Goal: Information Seeking & Learning: Compare options

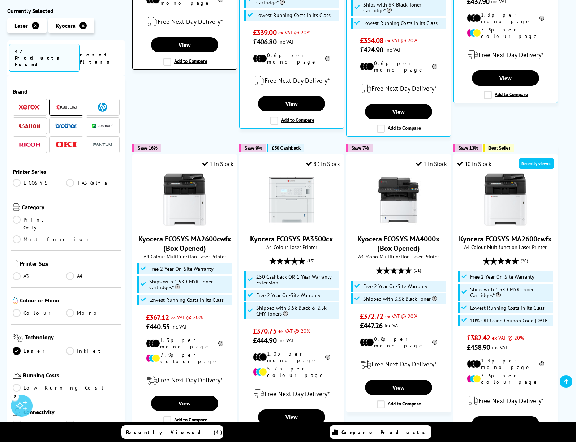
scroll to position [396, 0]
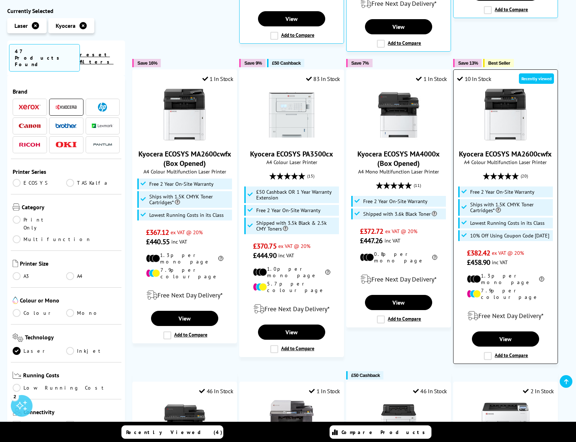
click at [491, 352] on label "Add to Compare" at bounding box center [506, 356] width 44 height 8
click at [0, 0] on input "Add to Compare" at bounding box center [0, 0] width 0 height 0
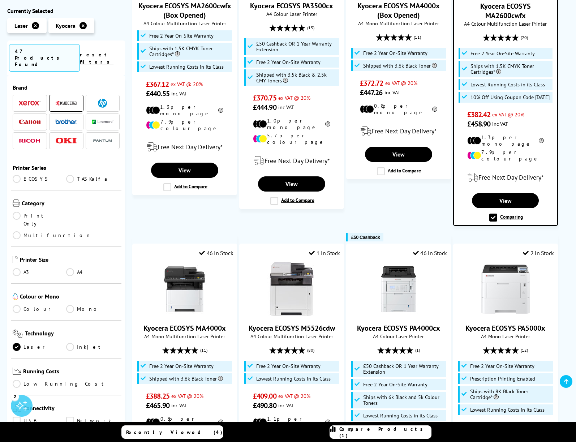
scroll to position [4, 0]
click at [17, 305] on link "Colour" at bounding box center [39, 309] width 53 height 8
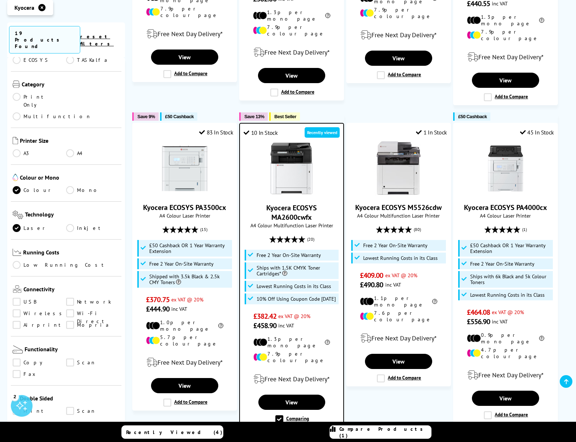
scroll to position [599, 0]
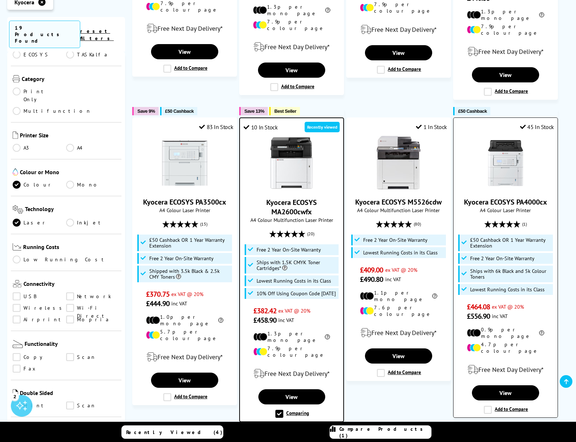
click at [487, 406] on label "Add to Compare" at bounding box center [506, 410] width 44 height 8
click at [0, 0] on input "Add to Compare" at bounding box center [0, 0] width 0 height 0
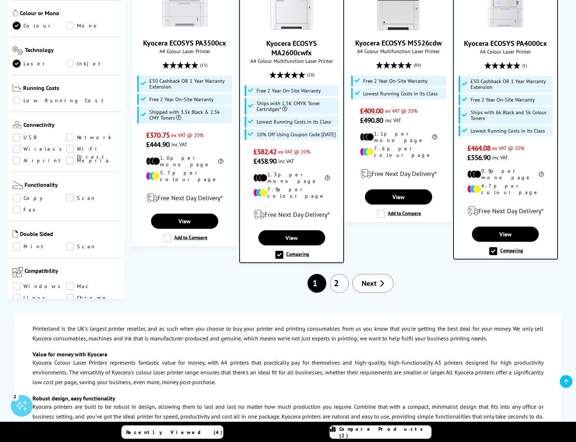
scroll to position [756, 0]
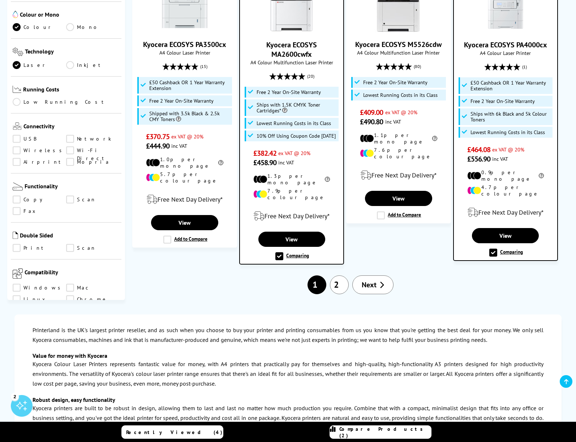
click at [18, 196] on link "Copy" at bounding box center [39, 200] width 53 height 8
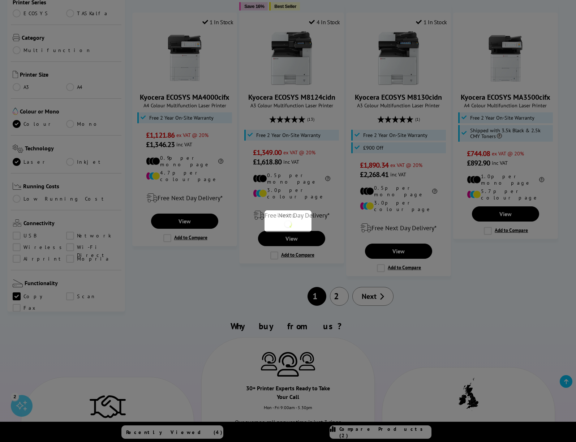
scroll to position [105, 0]
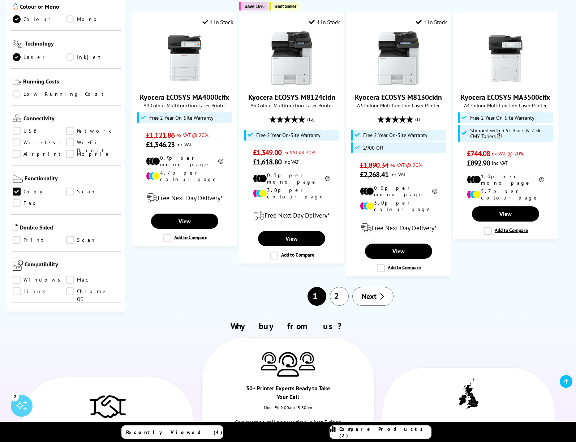
click at [68, 188] on link "Scan" at bounding box center [92, 192] width 53 height 8
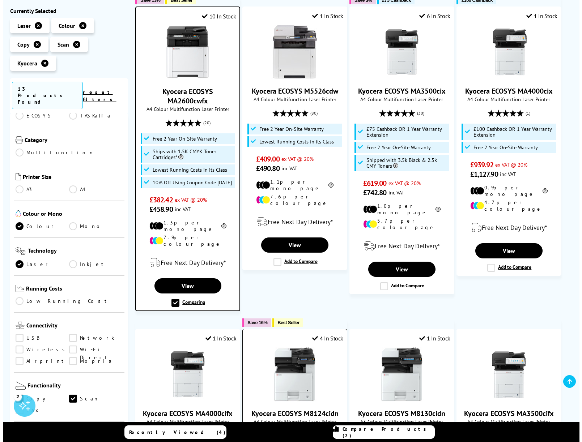
scroll to position [435, 0]
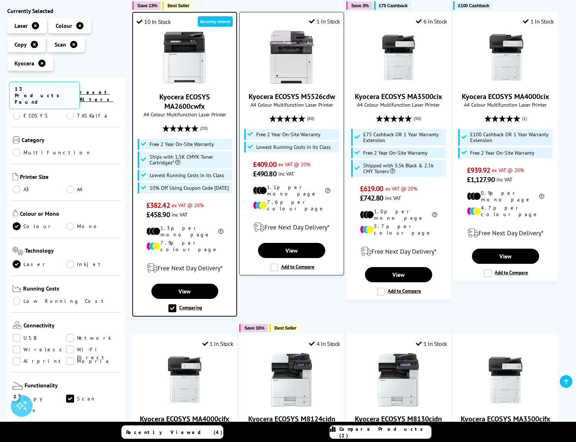
click at [275, 263] on label "Add to Compare" at bounding box center [292, 267] width 44 height 8
click at [0, 0] on input "Add to Compare" at bounding box center [0, 0] width 0 height 0
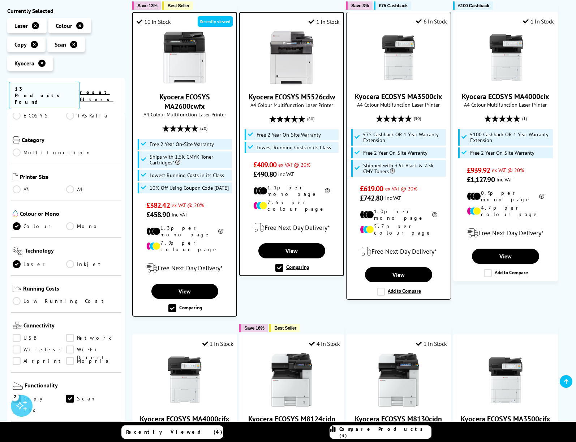
click at [380, 288] on label "Add to Compare" at bounding box center [399, 292] width 44 height 8
click at [0, 0] on input "Add to Compare" at bounding box center [0, 0] width 0 height 0
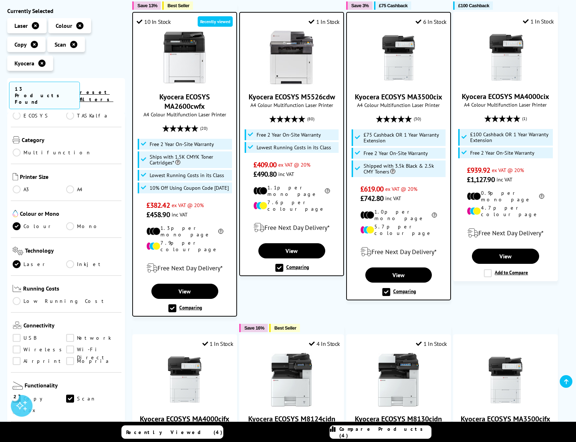
click at [379, 433] on span "Compare Products (4)" at bounding box center [385, 432] width 92 height 13
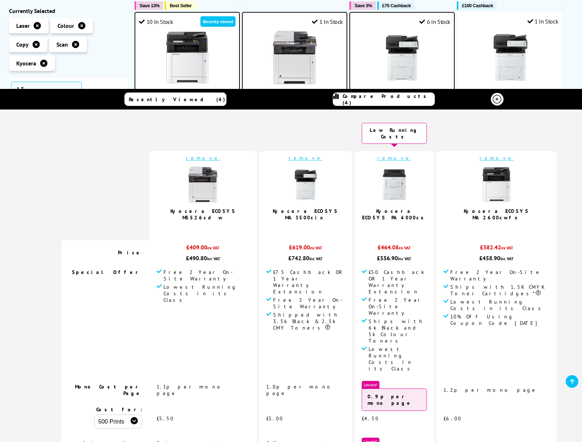
scroll to position [0, 0]
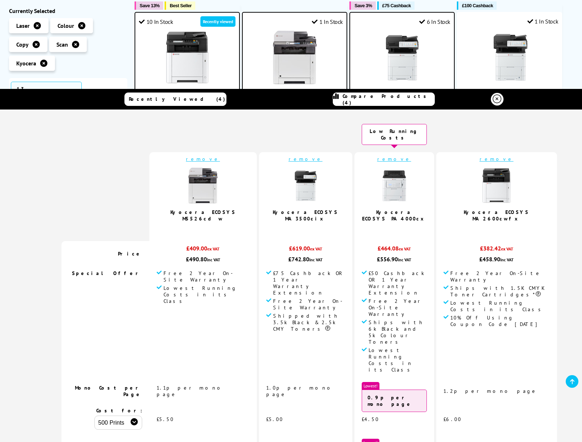
click at [378, 209] on link "Kyocera ECOSYS PA4000cx" at bounding box center [394, 215] width 64 height 13
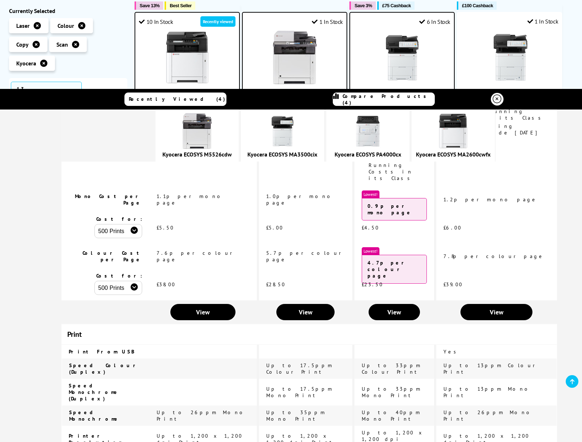
scroll to position [184, 0]
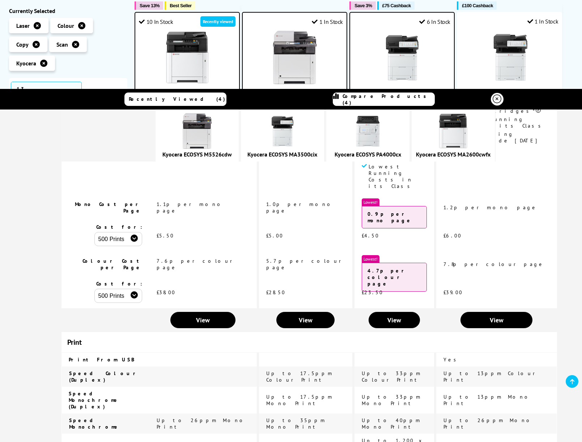
click at [173, 155] on div "Kyocera ECOSYS M5526cdw" at bounding box center [197, 154] width 76 height 7
drag, startPoint x: 171, startPoint y: 154, endPoint x: 191, endPoint y: 156, distance: 19.6
click at [191, 156] on div "Kyocera ECOSYS M5526cdw" at bounding box center [197, 154] width 76 height 7
copy link "Kyocera"
click at [151, 99] on div "Recently Viewed (4)" at bounding box center [175, 99] width 100 height 7
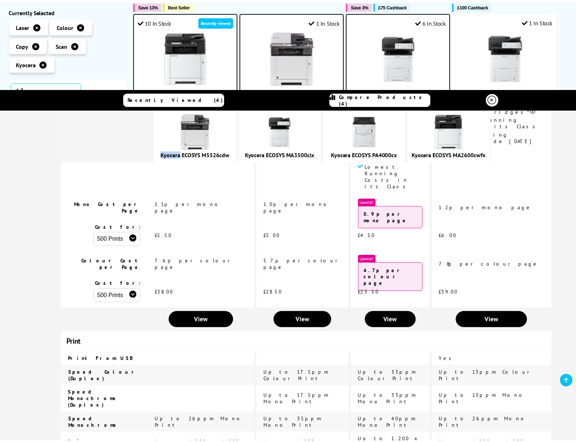
scroll to position [0, 0]
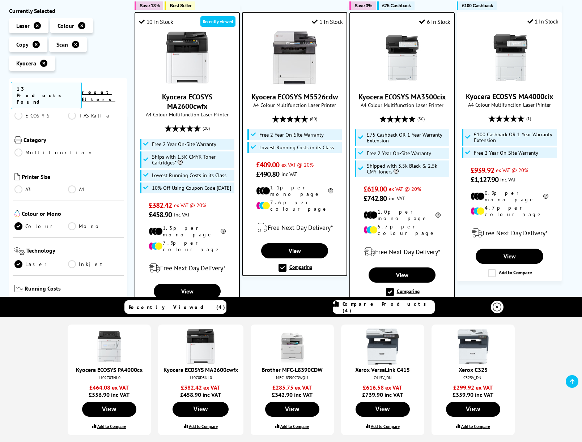
click at [499, 309] on icon at bounding box center [496, 307] width 9 height 9
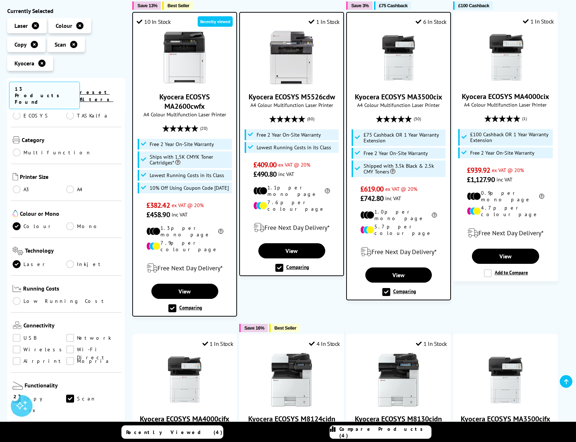
click at [70, 185] on link "A4" at bounding box center [92, 189] width 53 height 8
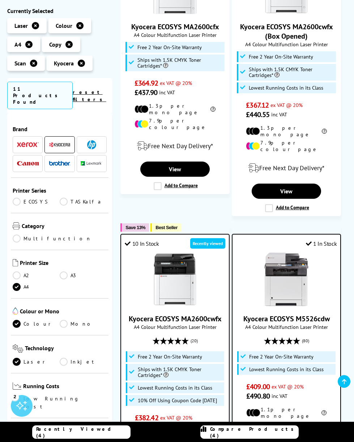
scroll to position [484, 0]
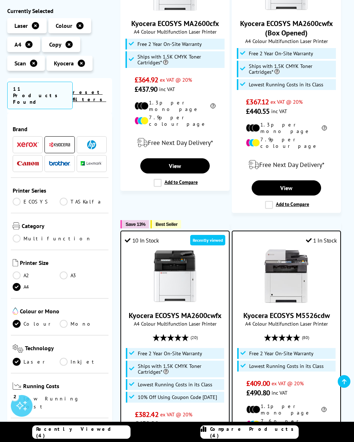
click at [157, 311] on link "Kyocera ECOSYS MA2600cwfx" at bounding box center [175, 315] width 93 height 9
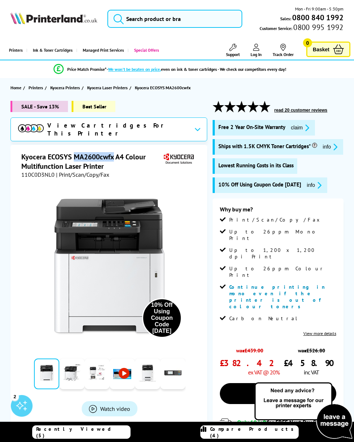
drag, startPoint x: 74, startPoint y: 154, endPoint x: 115, endPoint y: 155, distance: 40.5
click at [115, 155] on h1 "Kyocera ECOSYS MA2600cwfx A4 Colour Multifunction Laser Printer" at bounding box center [91, 161] width 140 height 19
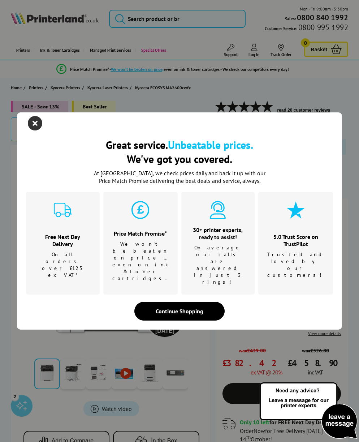
click at [33, 130] on icon "close modal" at bounding box center [35, 123] width 14 height 14
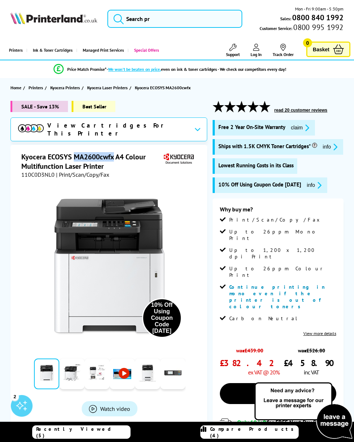
copy h1 "MA2600cwfx"
click at [107, 88] on span "Kyocera Laser Printers" at bounding box center [107, 88] width 40 height 8
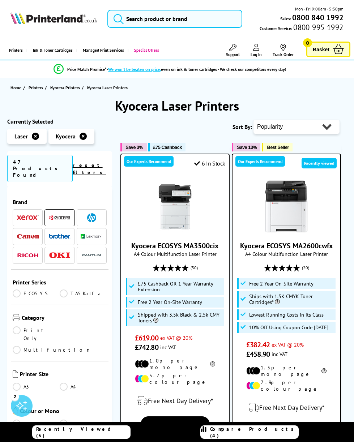
click at [61, 383] on link "A4" at bounding box center [83, 387] width 47 height 8
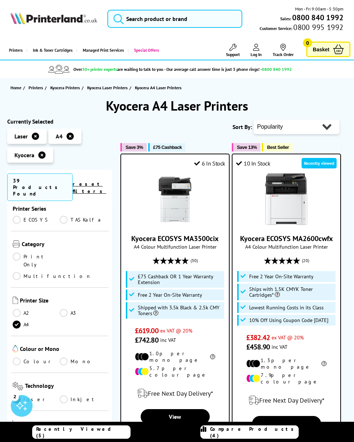
scroll to position [100, 0]
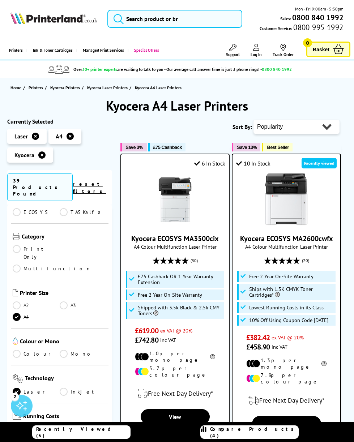
click at [18, 350] on link "Colour" at bounding box center [36, 354] width 47 height 8
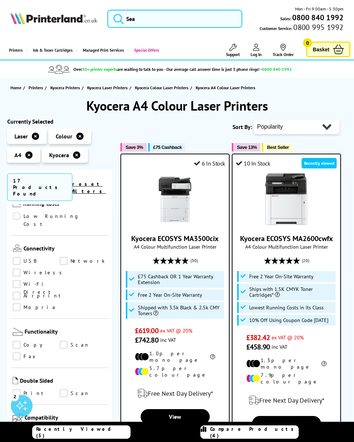
scroll to position [323, 0]
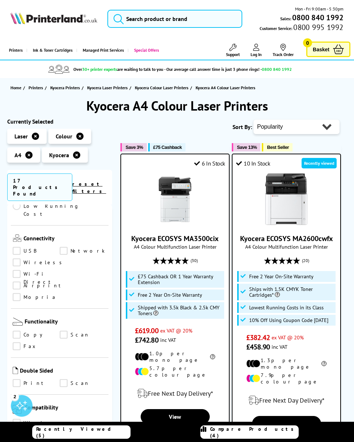
click at [17, 342] on link "Fax" at bounding box center [36, 346] width 47 height 8
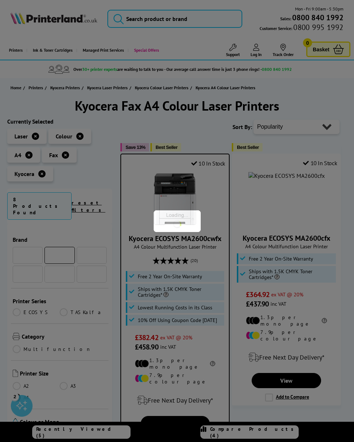
scroll to position [323, 0]
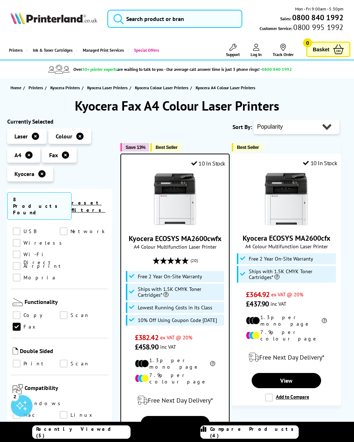
click at [18, 323] on link "Fax" at bounding box center [36, 327] width 47 height 8
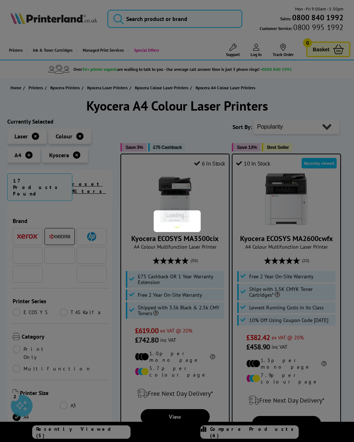
scroll to position [323, 0]
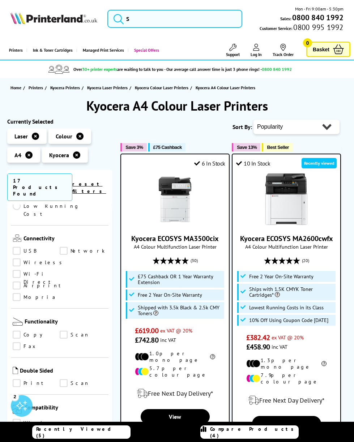
click at [17, 331] on link "Copy" at bounding box center [36, 335] width 47 height 8
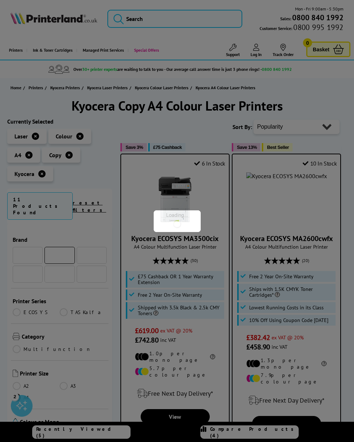
scroll to position [323, 0]
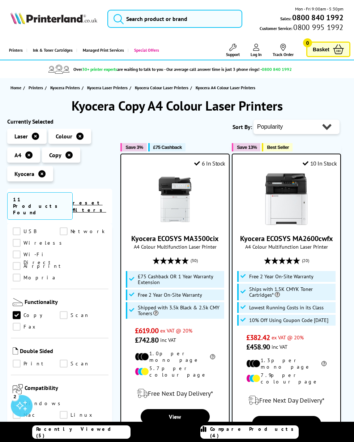
click at [64, 311] on link "Scan" at bounding box center [83, 315] width 47 height 8
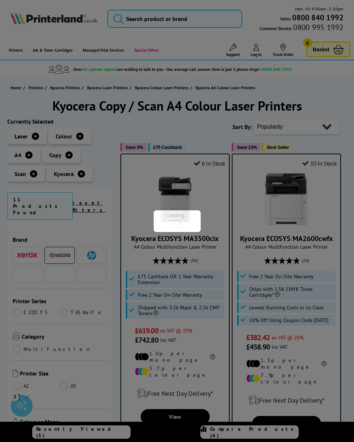
scroll to position [323, 0]
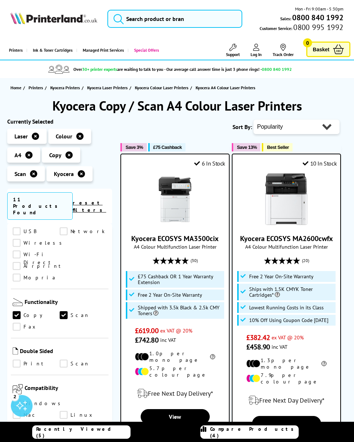
click at [18, 360] on link "Print" at bounding box center [36, 364] width 47 height 8
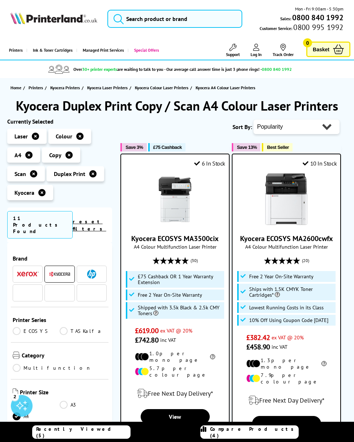
scroll to position [323, 0]
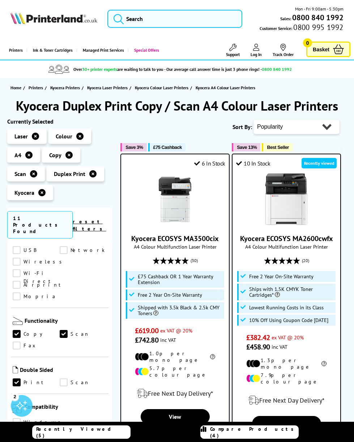
click at [65, 378] on link "Scan" at bounding box center [83, 382] width 47 height 8
